Goal: Transaction & Acquisition: Purchase product/service

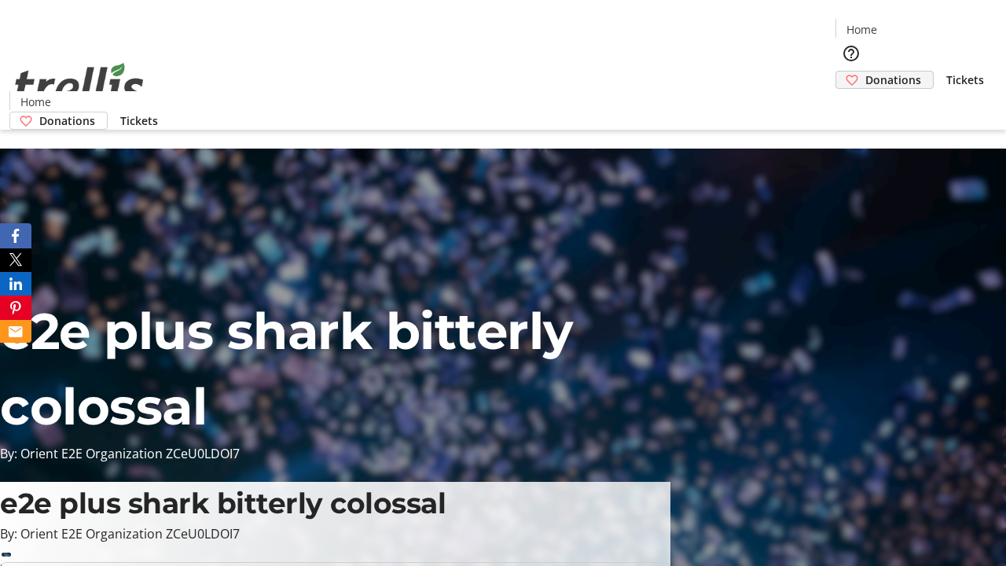
click at [865, 72] on span "Donations" at bounding box center [893, 80] width 56 height 17
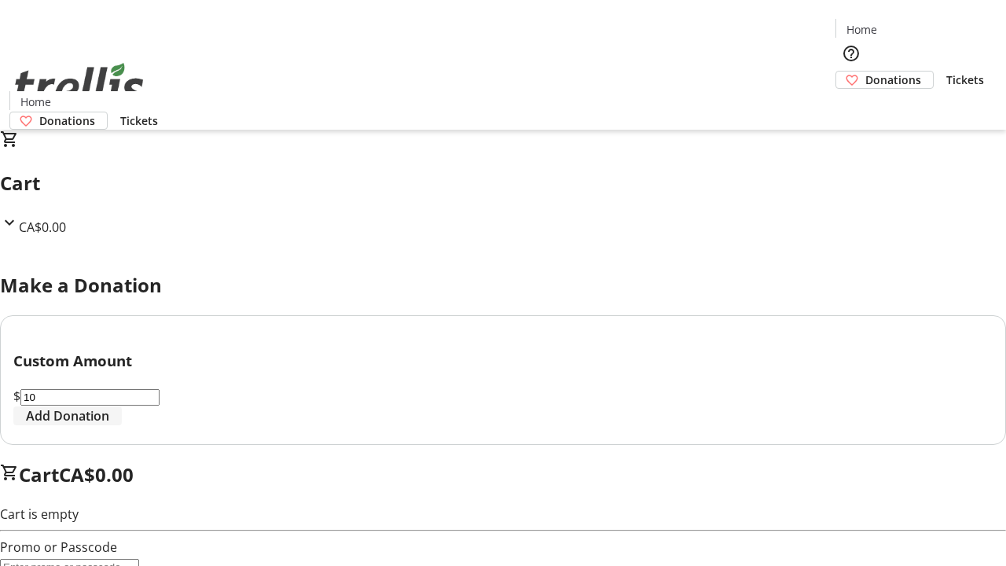
click at [109, 425] on span "Add Donation" at bounding box center [67, 415] width 83 height 19
